Goal: Task Accomplishment & Management: Use online tool/utility

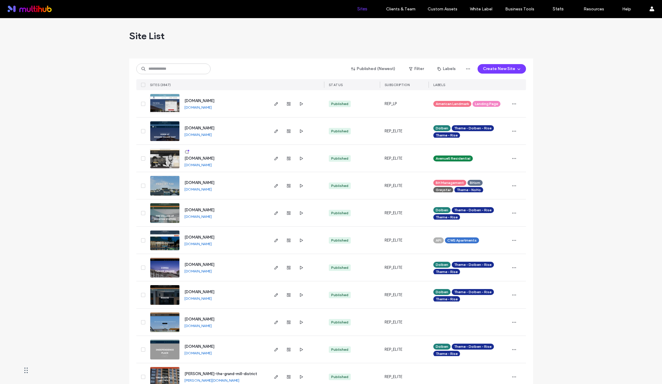
click at [178, 73] on input at bounding box center [173, 69] width 74 height 11
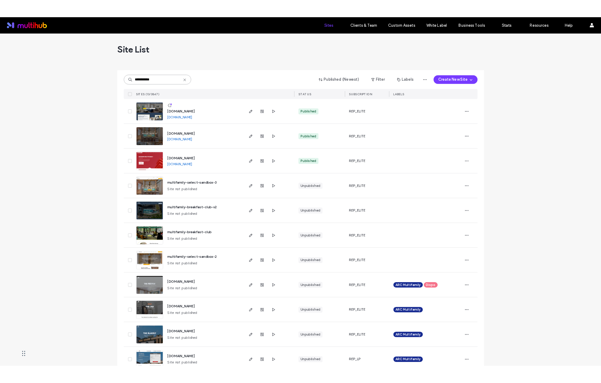
scroll to position [1, 0]
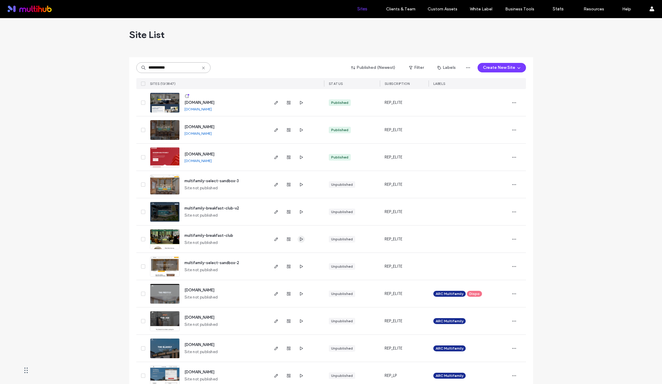
type input "**********"
click at [299, 238] on icon "button" at bounding box center [301, 239] width 5 height 5
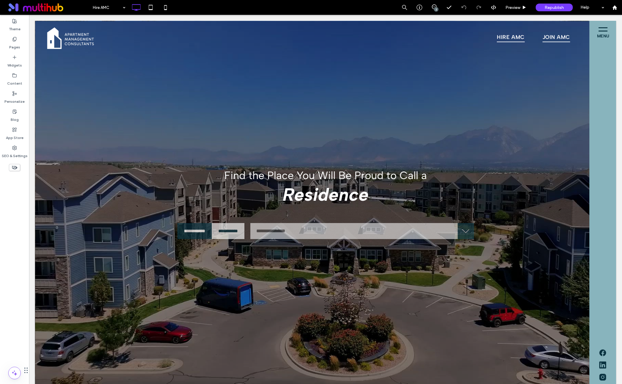
scroll to position [119, 178]
click at [125, 8] on div at bounding box center [311, 192] width 622 height 384
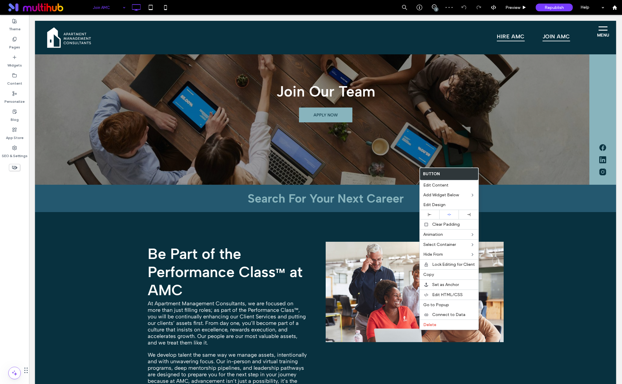
scroll to position [687, 0]
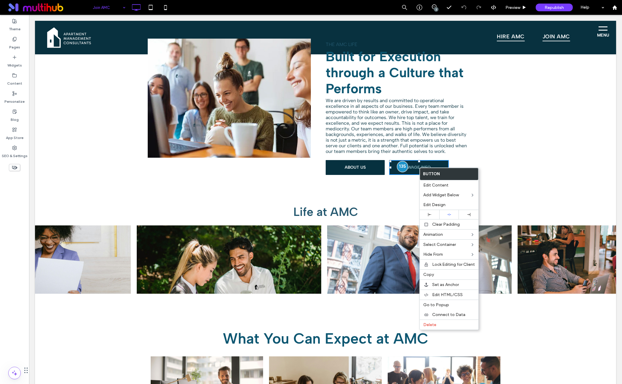
click at [401, 161] on div at bounding box center [402, 166] width 11 height 11
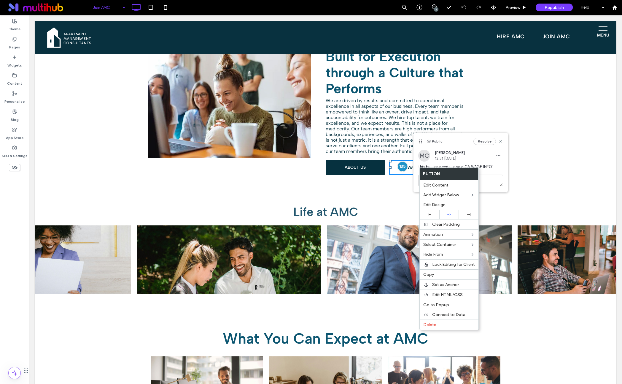
click at [482, 159] on div "MC Meg Cronan 13:31 Sep 17 2025" at bounding box center [461, 156] width 85 height 12
click at [481, 164] on span "this button needs to say 'CA WAGE INFO'" at bounding box center [461, 167] width 85 height 6
click at [489, 171] on div "this button needs to say 'CA WAGE INFO'" at bounding box center [461, 169] width 85 height 11
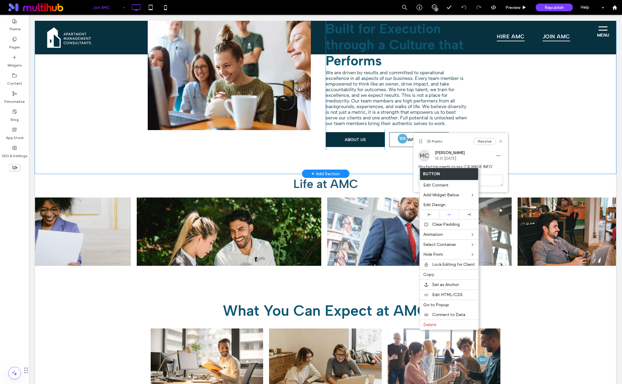
scroll to position [657, 0]
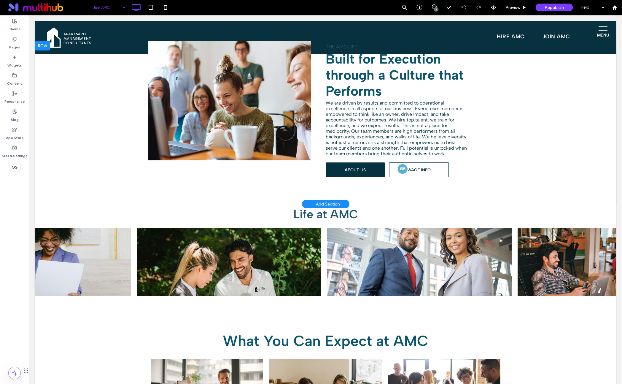
click at [370, 194] on div "Click To Paste The AMC Life Built for Execution through a Culture that Performs…" at bounding box center [325, 122] width 581 height 163
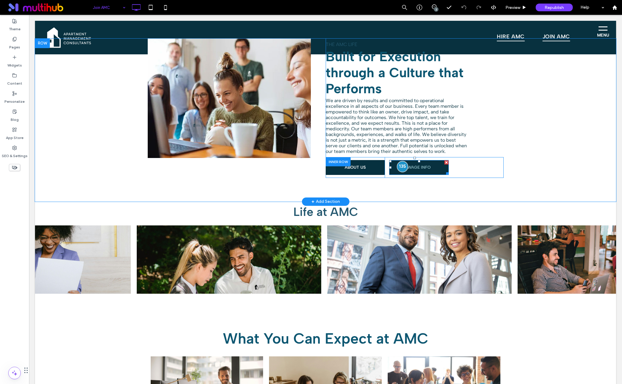
click at [402, 167] on div at bounding box center [402, 166] width 11 height 11
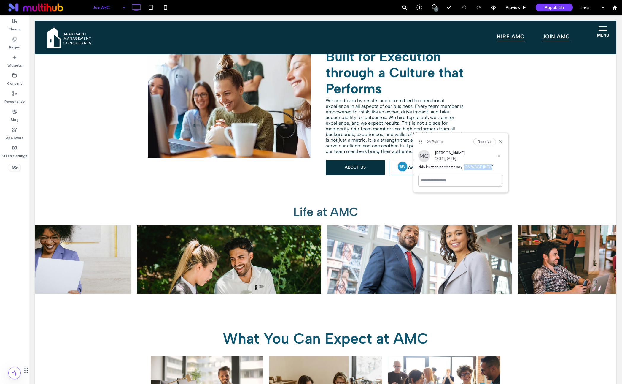
drag, startPoint x: 464, startPoint y: 168, endPoint x: 490, endPoint y: 165, distance: 26.3
click at [490, 165] on span "this button needs to say 'CA WAGE INFO'" at bounding box center [461, 167] width 85 height 6
copy span "CA WAGE INFO"
click at [501, 143] on icon at bounding box center [501, 141] width 5 height 5
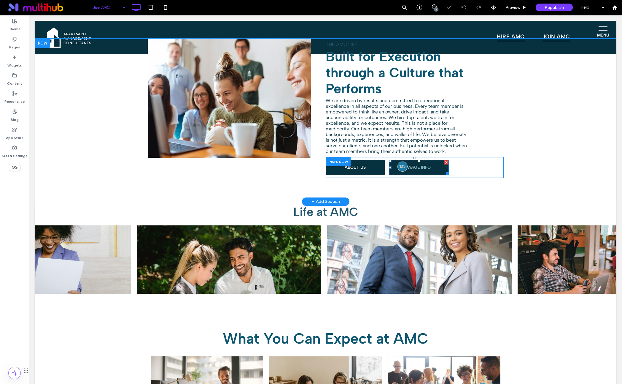
scroll to position [725, 0]
click at [418, 165] on span "WAGE INFO" at bounding box center [419, 167] width 23 height 5
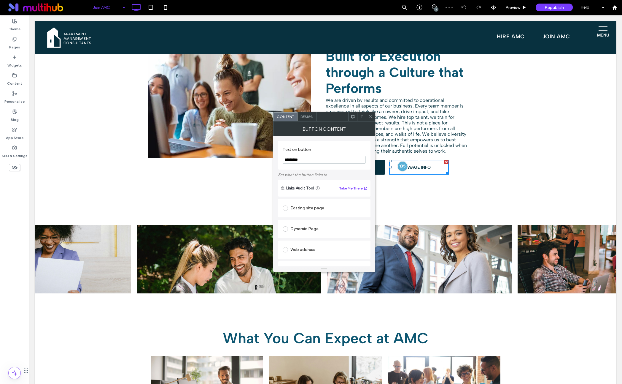
click at [285, 161] on input "*********" at bounding box center [324, 160] width 83 height 8
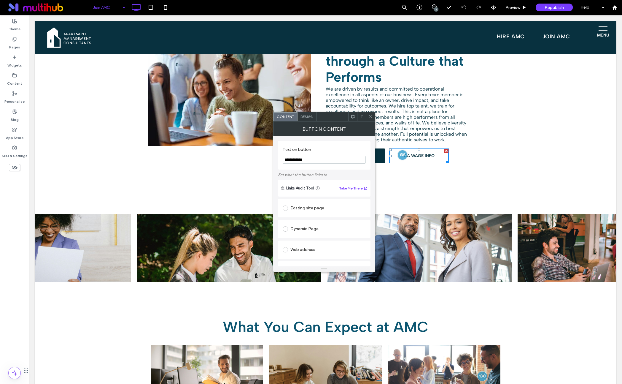
scroll to position [626, 0]
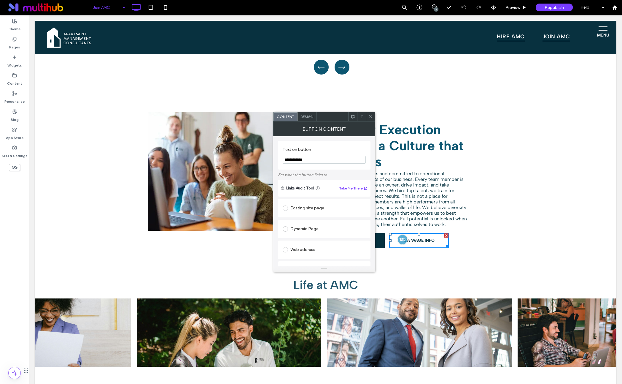
type input "**********"
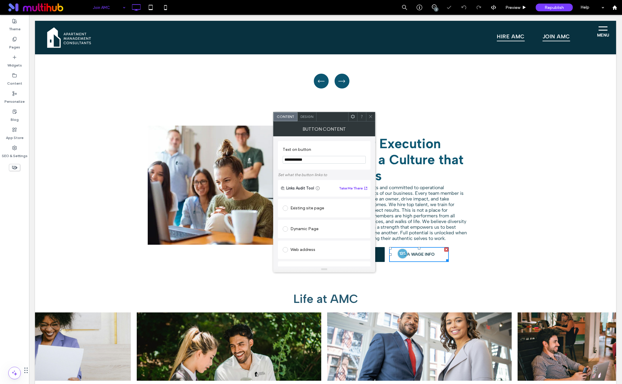
click at [372, 115] on icon at bounding box center [371, 116] width 4 height 4
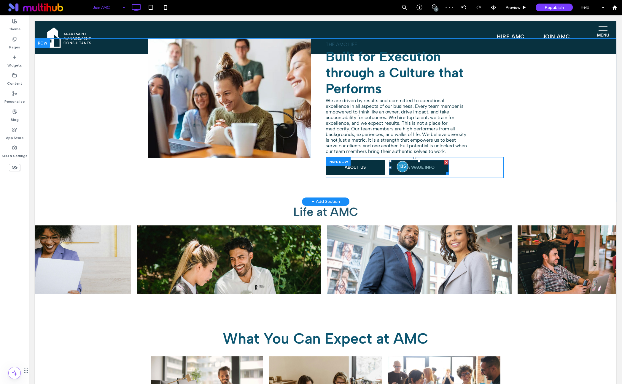
click at [402, 164] on div at bounding box center [402, 166] width 11 height 11
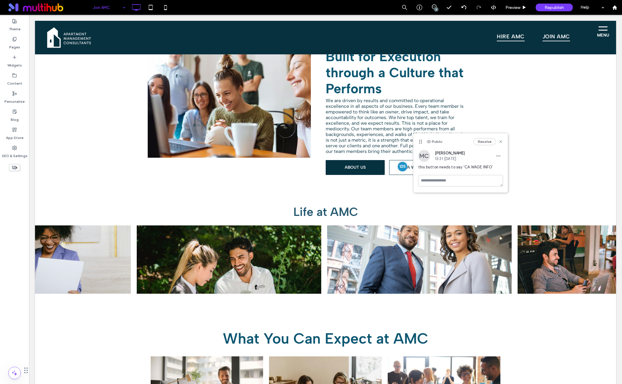
click at [484, 144] on button "Resolve" at bounding box center [485, 141] width 23 height 7
click at [435, 9] on div "1" at bounding box center [436, 9] width 4 height 4
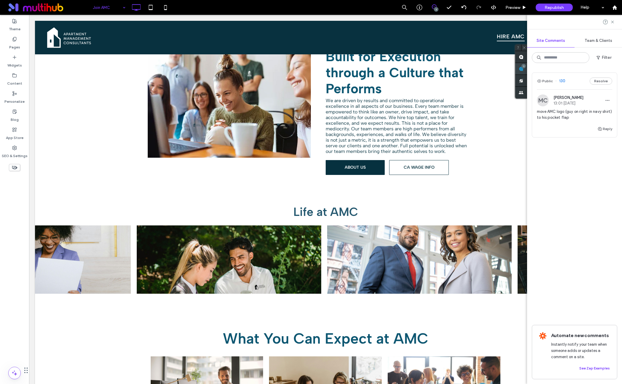
click at [524, 69] on use at bounding box center [521, 68] width 5 height 5
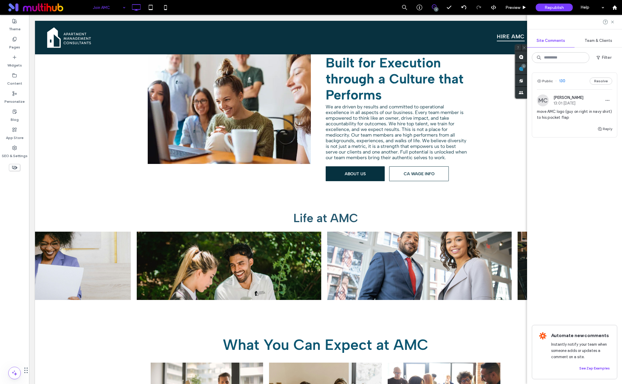
scroll to position [649, 0]
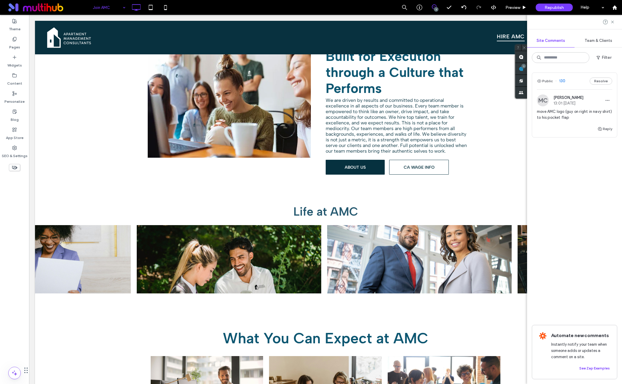
drag, startPoint x: 576, startPoint y: 151, endPoint x: 589, endPoint y: 89, distance: 63.4
click at [576, 151] on div "Public 130 Resolve MC Meg Cronan 13:01 Sep 12 2025 move AMC logo (guy on right …" at bounding box center [574, 119] width 85 height 95
click at [563, 118] on span "move AMC logo (guy on right in navy shirt) to his pocket flap" at bounding box center [574, 115] width 75 height 12
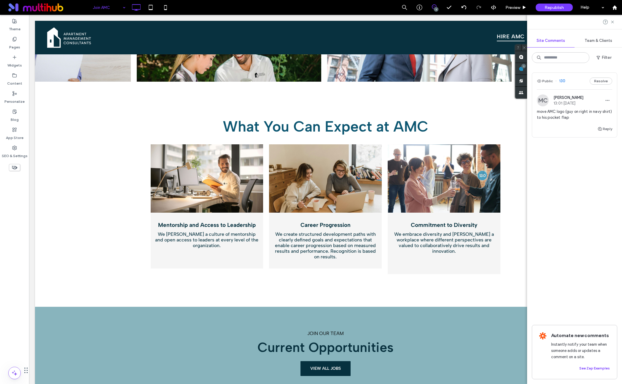
scroll to position [850, 0]
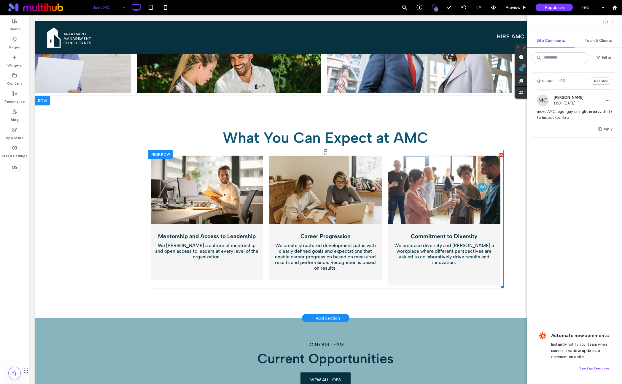
click at [446, 187] on link at bounding box center [444, 190] width 113 height 68
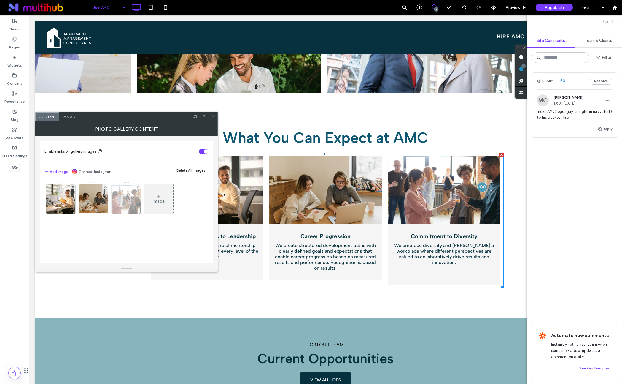
scroll to position [819, 0]
click at [135, 198] on img at bounding box center [126, 198] width 44 height 29
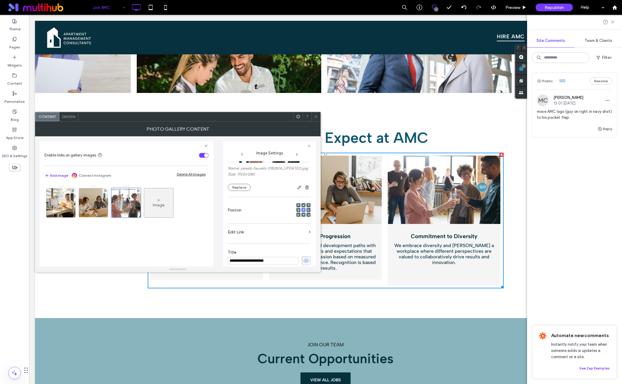
scroll to position [42, 0]
click at [244, 191] on button "Replace" at bounding box center [239, 187] width 23 height 7
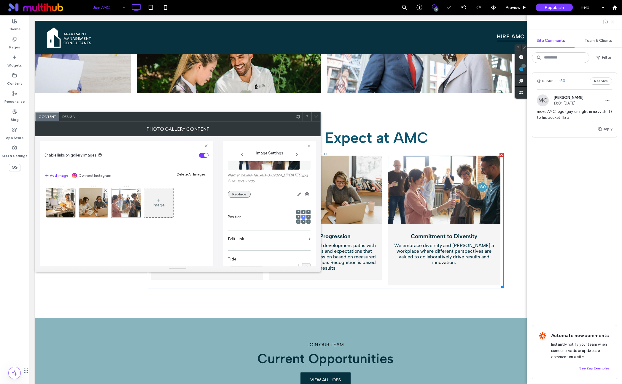
scroll to position [29, 0]
click at [243, 204] on button "Replace" at bounding box center [239, 200] width 23 height 7
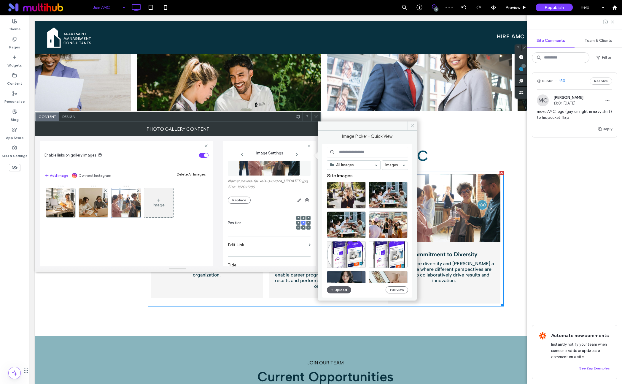
scroll to position [850, 0]
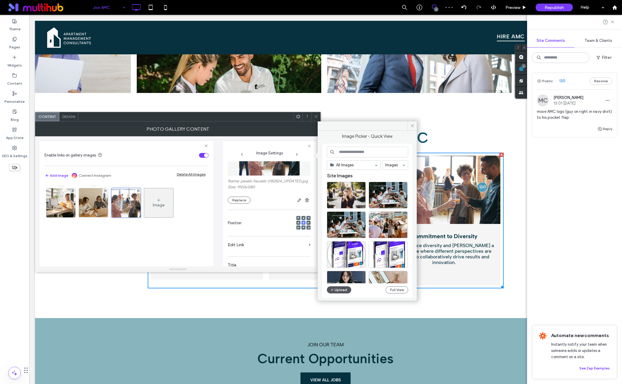
click at [338, 291] on button "Upload" at bounding box center [339, 289] width 24 height 7
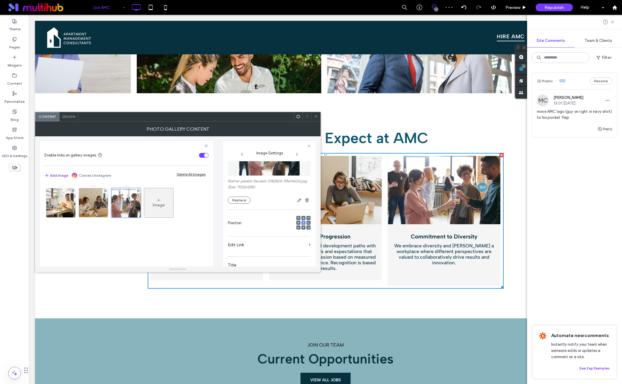
click at [317, 116] on icon at bounding box center [316, 116] width 4 height 4
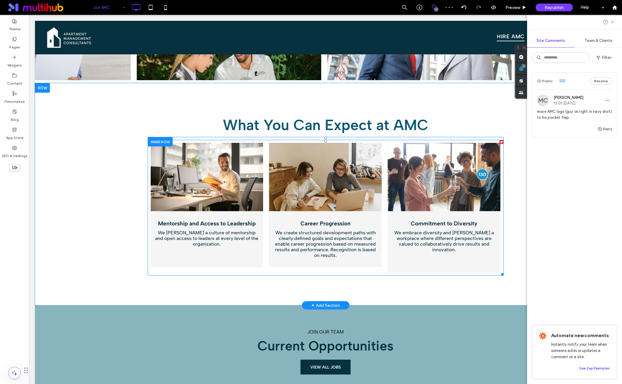
scroll to position [857, 0]
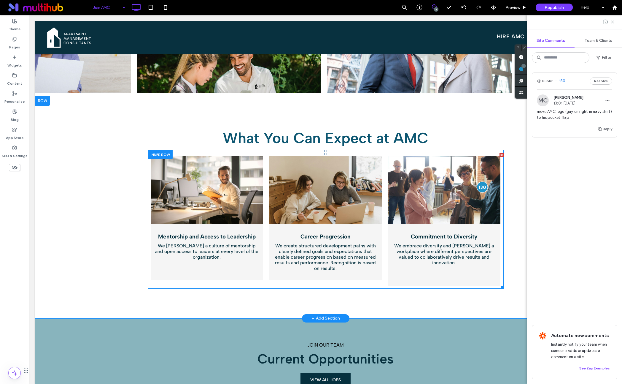
click at [482, 183] on div at bounding box center [482, 186] width 11 height 11
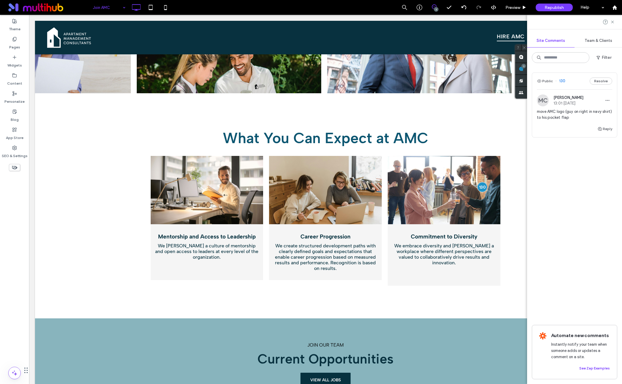
scroll to position [925, 0]
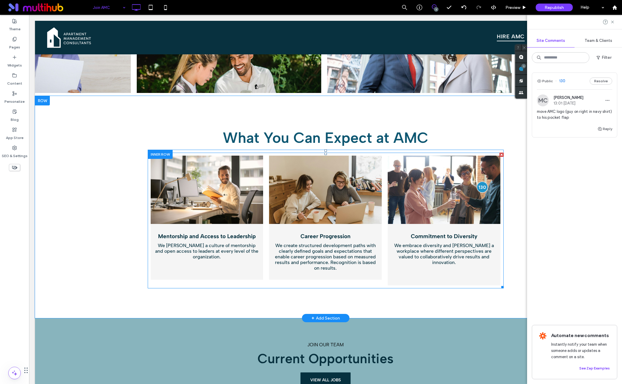
click at [481, 185] on div at bounding box center [482, 186] width 11 height 11
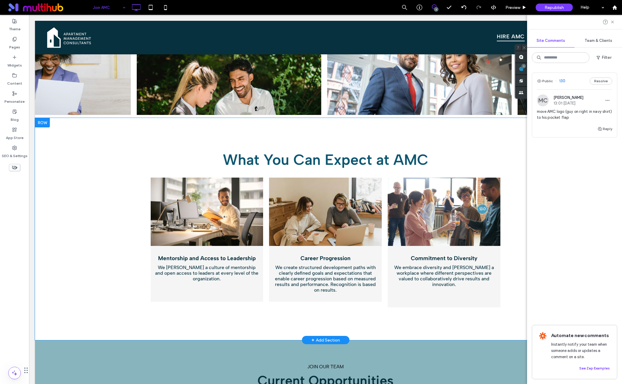
scroll to position [850, 0]
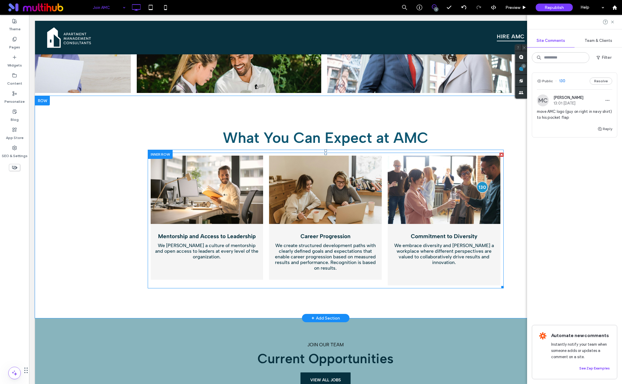
click at [484, 185] on div at bounding box center [482, 186] width 11 height 11
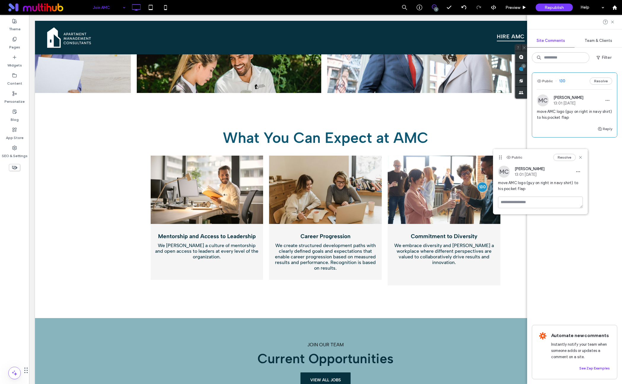
scroll to position [804, 0]
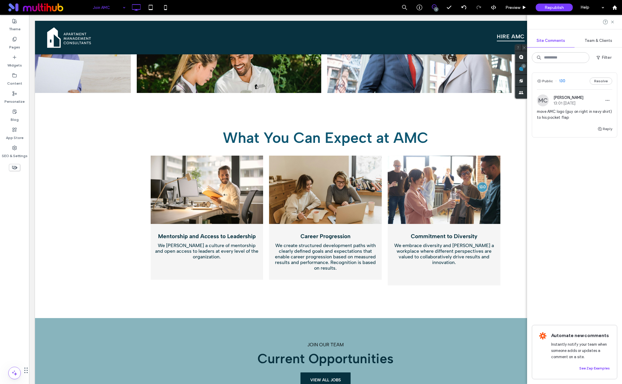
click at [599, 141] on div "Public 130 Resolve MC Meg Cronan 13:01 Sep 12 2025 move AMC logo (guy on right …" at bounding box center [574, 119] width 85 height 95
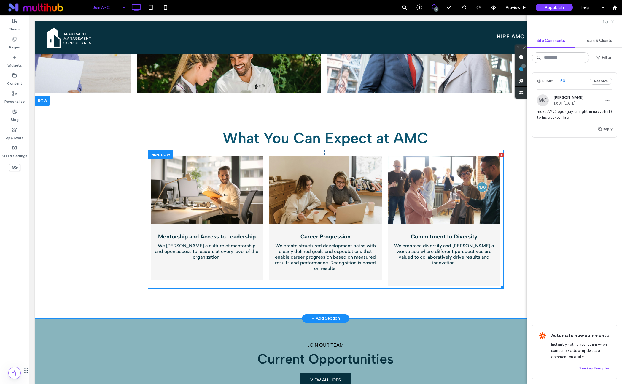
click at [440, 172] on link at bounding box center [444, 190] width 113 height 68
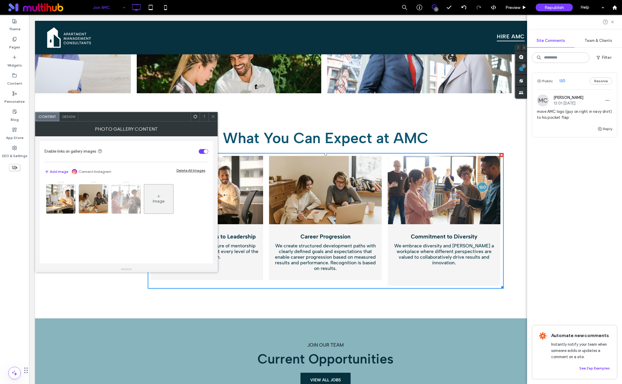
click at [134, 199] on img at bounding box center [126, 198] width 44 height 29
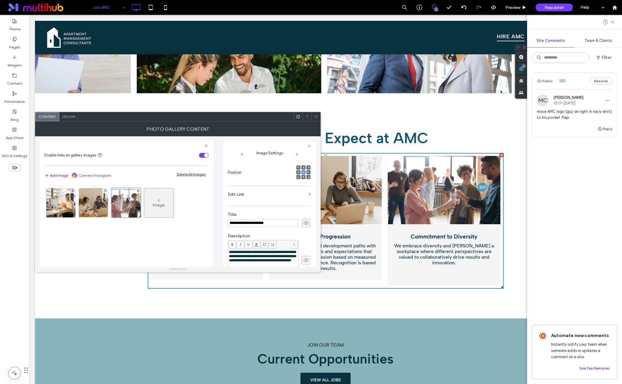
scroll to position [9, 0]
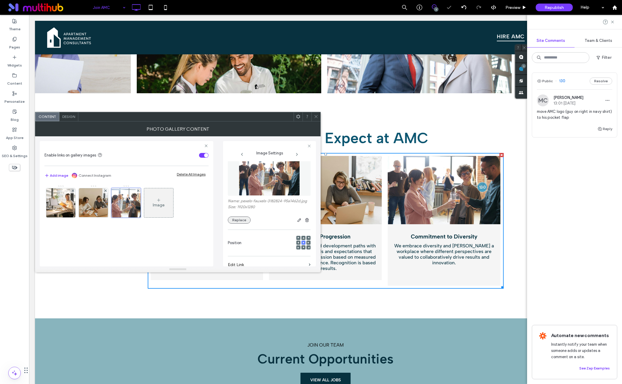
click at [248, 223] on button "Replace" at bounding box center [239, 219] width 23 height 7
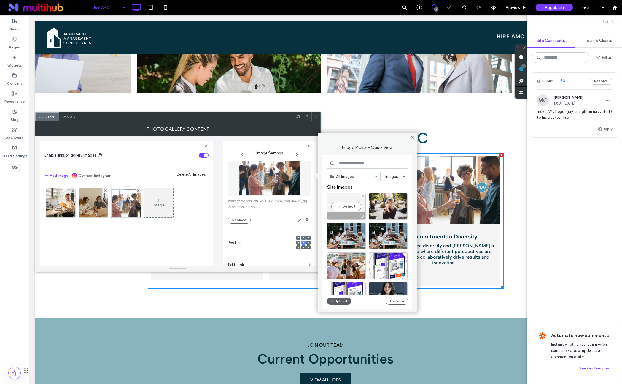
click at [364, 197] on use at bounding box center [362, 195] width 1 height 1
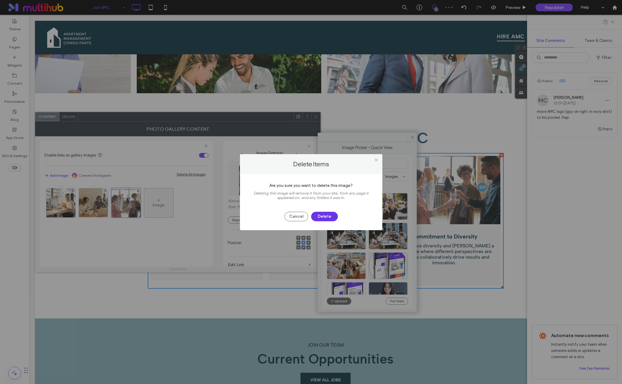
click at [323, 215] on button "Delete" at bounding box center [324, 216] width 27 height 9
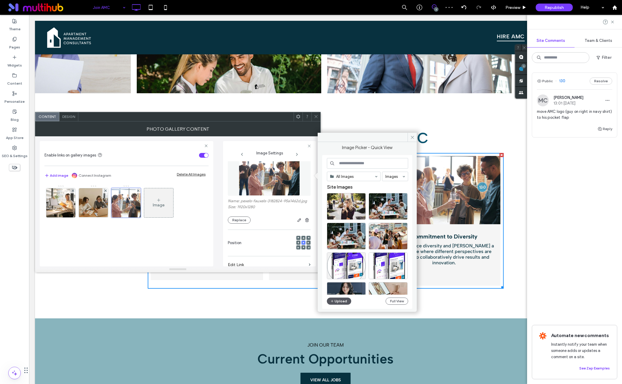
click at [335, 300] on button "Upload" at bounding box center [339, 300] width 24 height 7
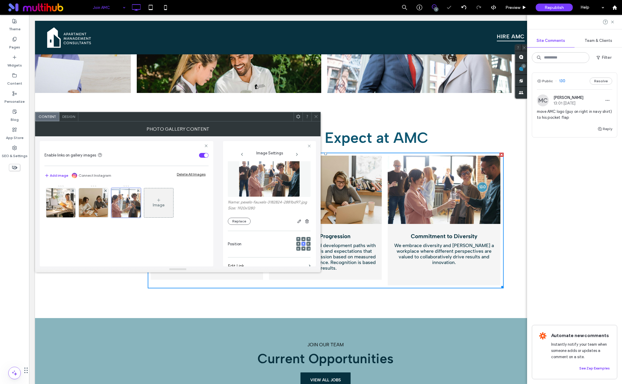
scroll to position [804, 0]
click at [314, 115] on icon at bounding box center [316, 116] width 4 height 4
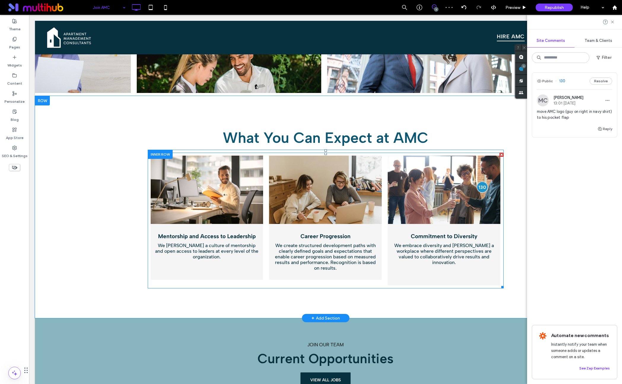
click at [480, 181] on div at bounding box center [482, 186] width 11 height 11
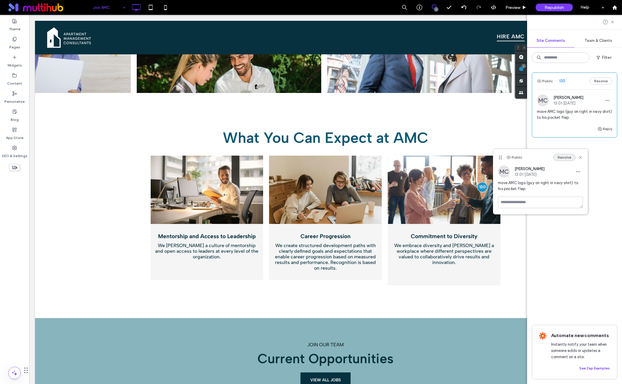
click at [563, 157] on button "Resolve" at bounding box center [565, 157] width 23 height 7
click at [588, 146] on span "Resolved" at bounding box center [574, 148] width 75 height 6
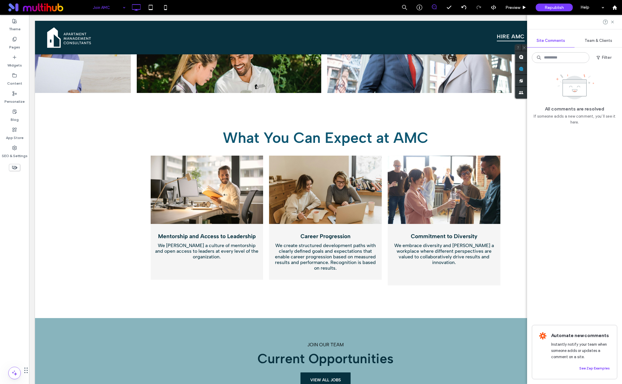
click at [616, 23] on div at bounding box center [574, 22] width 95 height 14
click at [612, 21] on use at bounding box center [612, 21] width 3 height 3
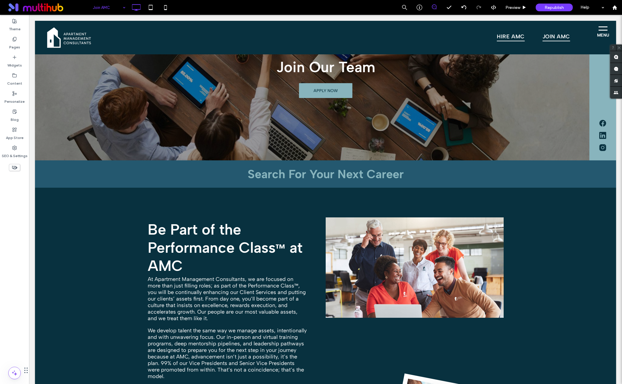
scroll to position [25, 0]
click at [562, 9] on span "Republish" at bounding box center [554, 7] width 19 height 5
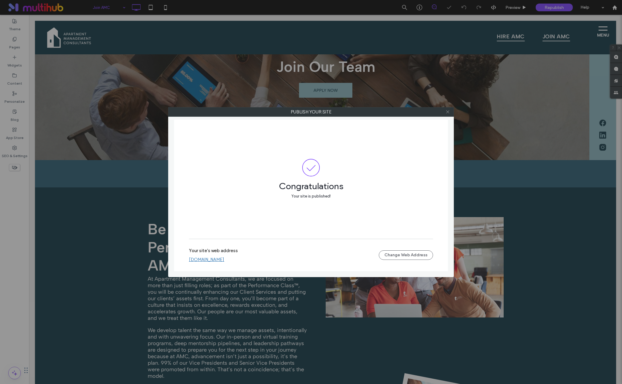
click at [448, 111] on icon at bounding box center [448, 112] width 4 height 4
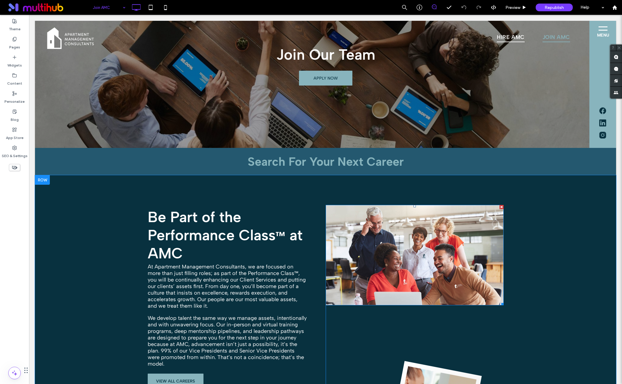
scroll to position [0, 0]
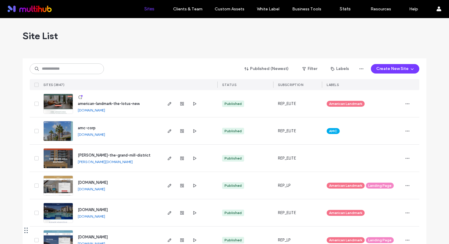
click at [105, 136] on link "[DOMAIN_NAME]" at bounding box center [91, 134] width 27 height 4
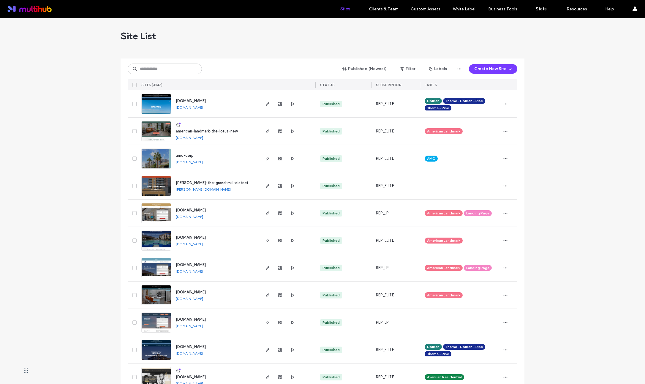
click at [189, 163] on link "[DOMAIN_NAME]" at bounding box center [189, 162] width 27 height 4
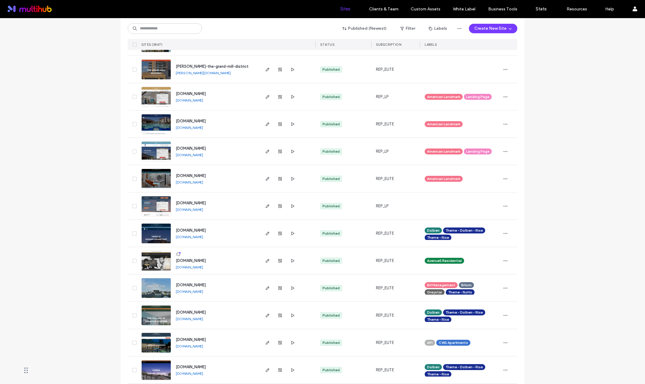
scroll to position [116, 0]
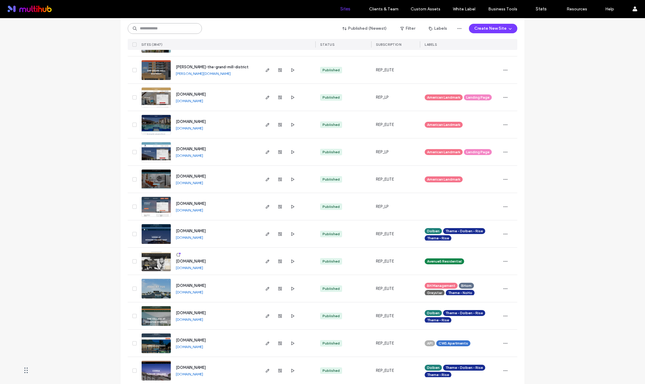
click at [173, 31] on input at bounding box center [165, 28] width 74 height 11
type input "*"
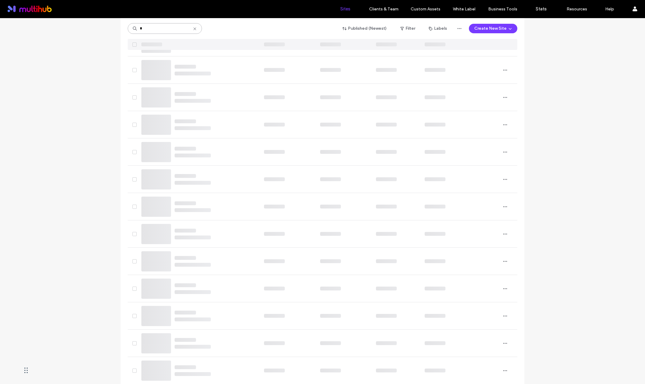
click at [142, 32] on input "*" at bounding box center [165, 28] width 74 height 11
type input "*"
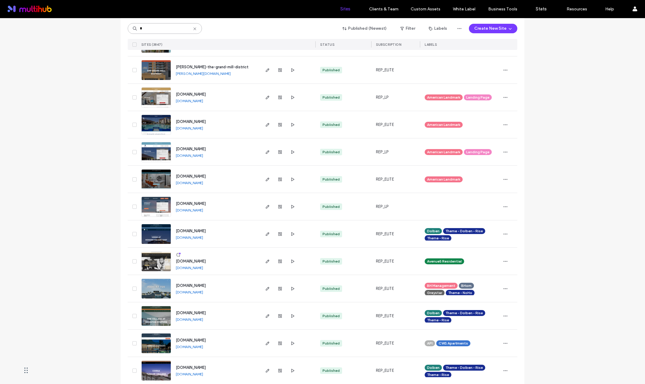
click at [182, 31] on input "*" at bounding box center [165, 28] width 74 height 11
click at [176, 31] on input "*" at bounding box center [165, 28] width 74 height 11
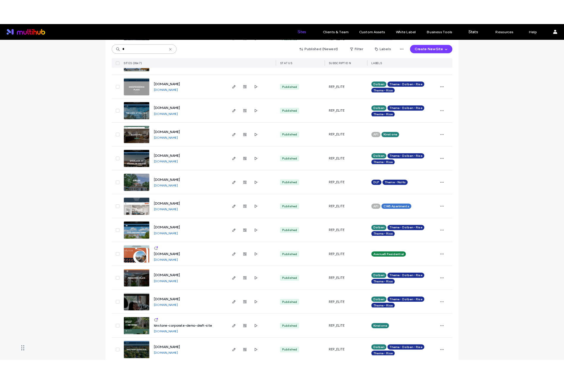
scroll to position [0, 0]
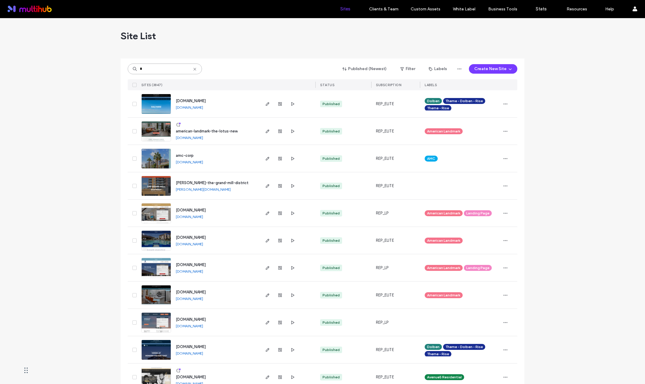
click at [159, 68] on input "*" at bounding box center [165, 69] width 74 height 11
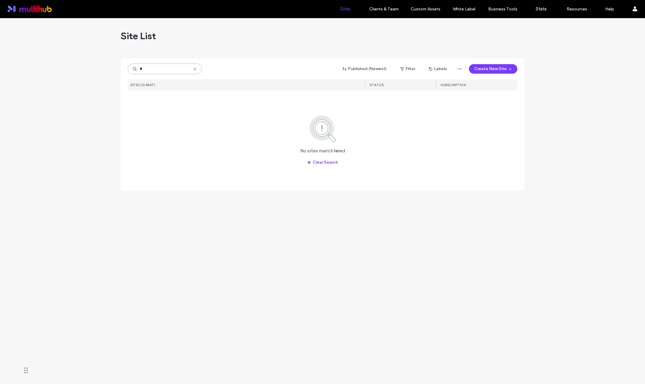
type input "*"
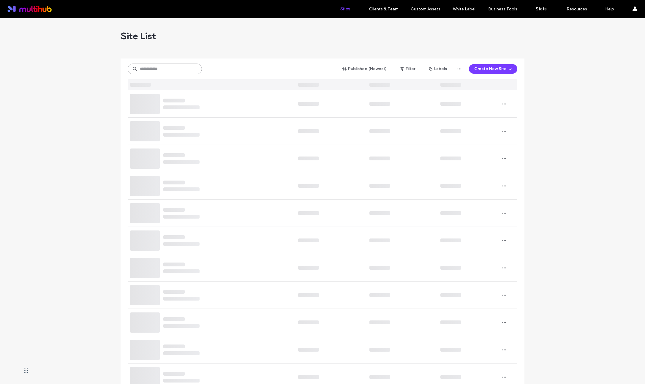
type input "*"
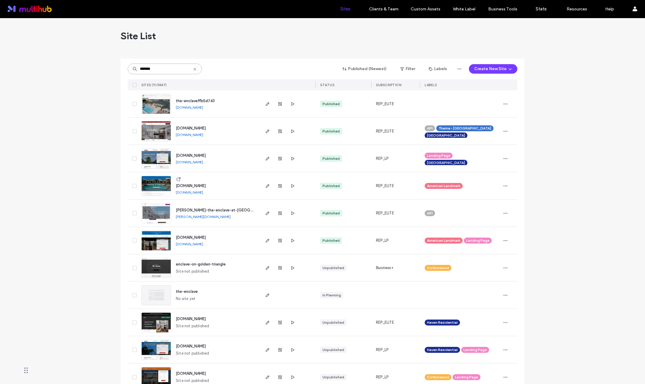
type input "*******"
click at [182, 105] on link "the-enclaveffb5d743.multiscreensite.com" at bounding box center [189, 107] width 27 height 4
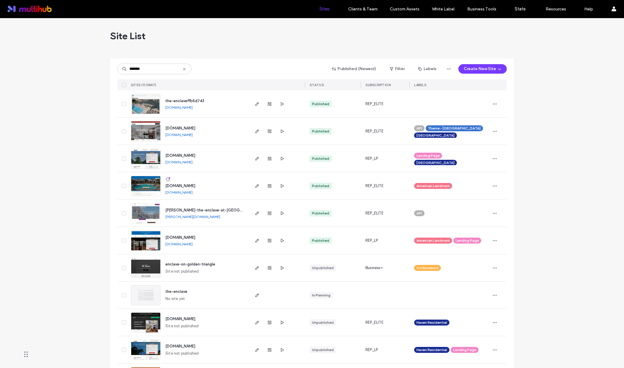
click at [193, 106] on link "the-enclaveffb5d743.multiscreensite.com" at bounding box center [178, 107] width 27 height 4
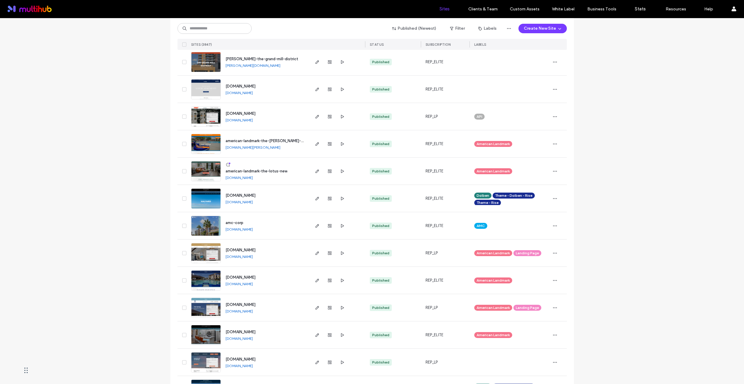
click at [253, 229] on link "[DOMAIN_NAME]" at bounding box center [239, 229] width 27 height 4
